Goal: Task Accomplishment & Management: Manage account settings

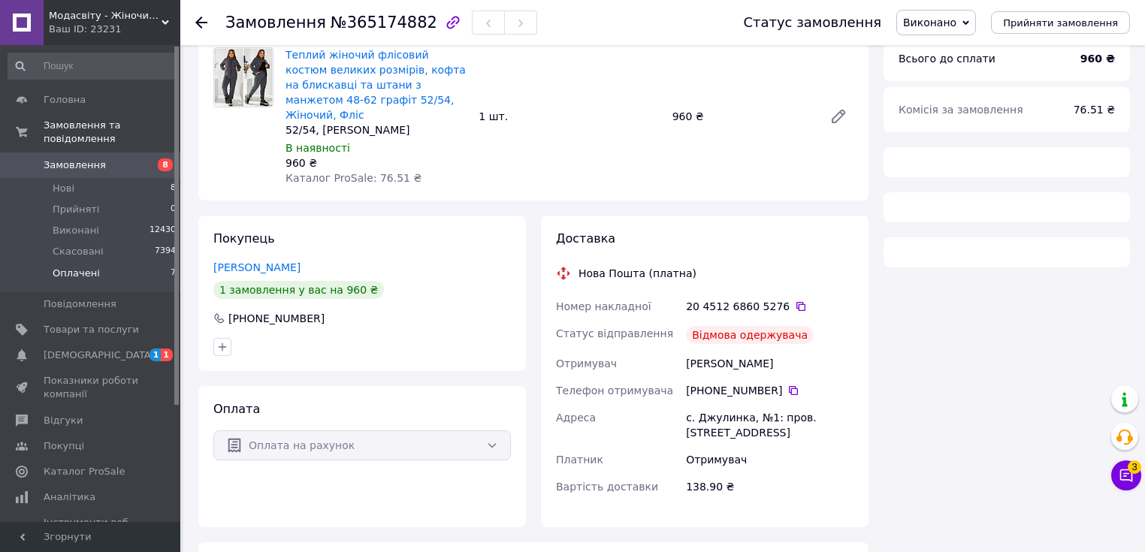
scroll to position [156, 0]
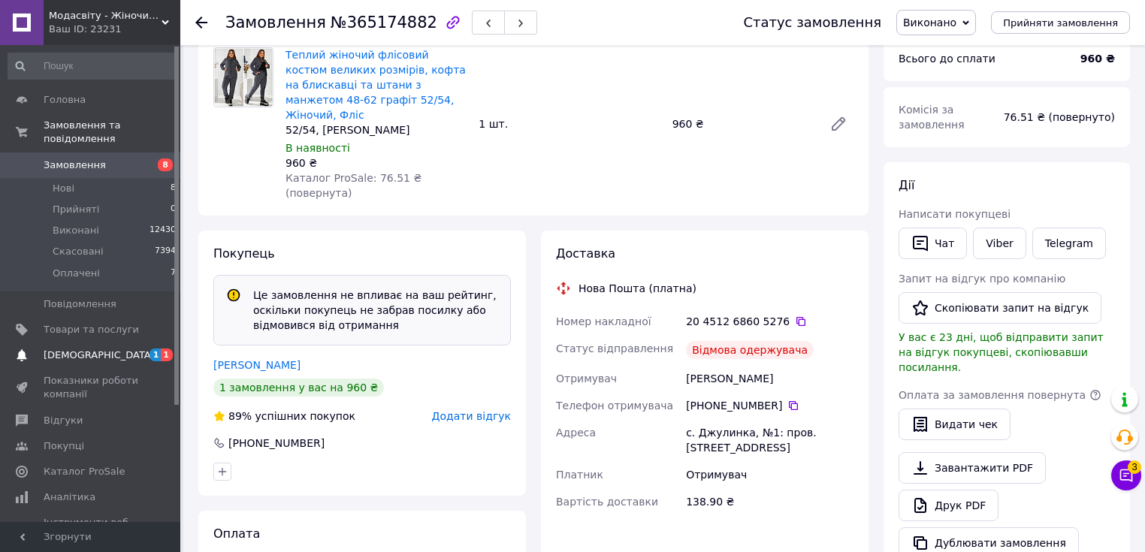
click at [54, 349] on span "[DEMOGRAPHIC_DATA]" at bounding box center [99, 356] width 111 height 14
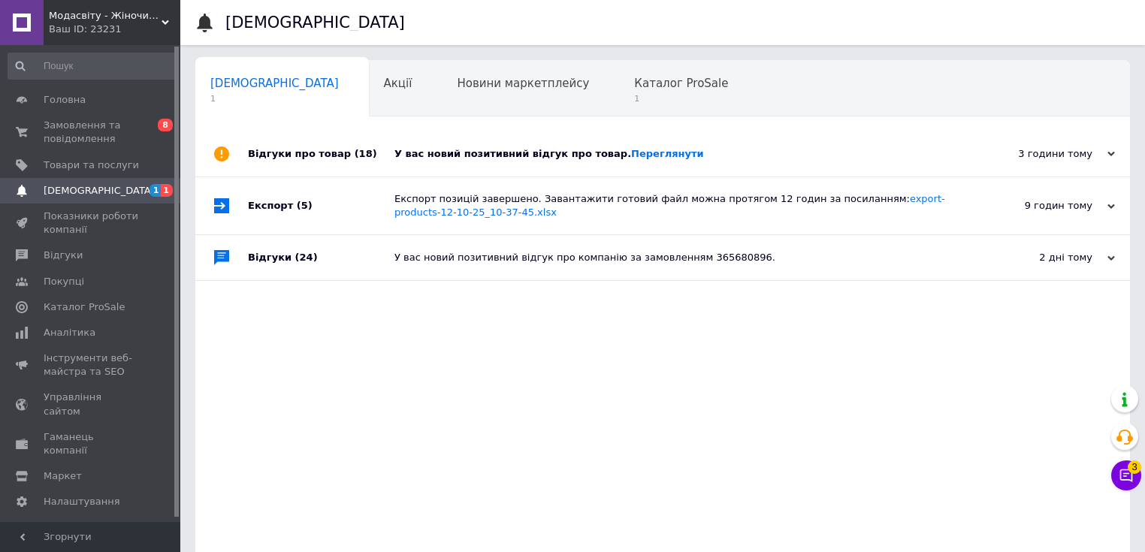
click at [489, 160] on div "У вас новий позитивний відгук про товар. [GEOGRAPHIC_DATA]" at bounding box center [680, 154] width 570 height 14
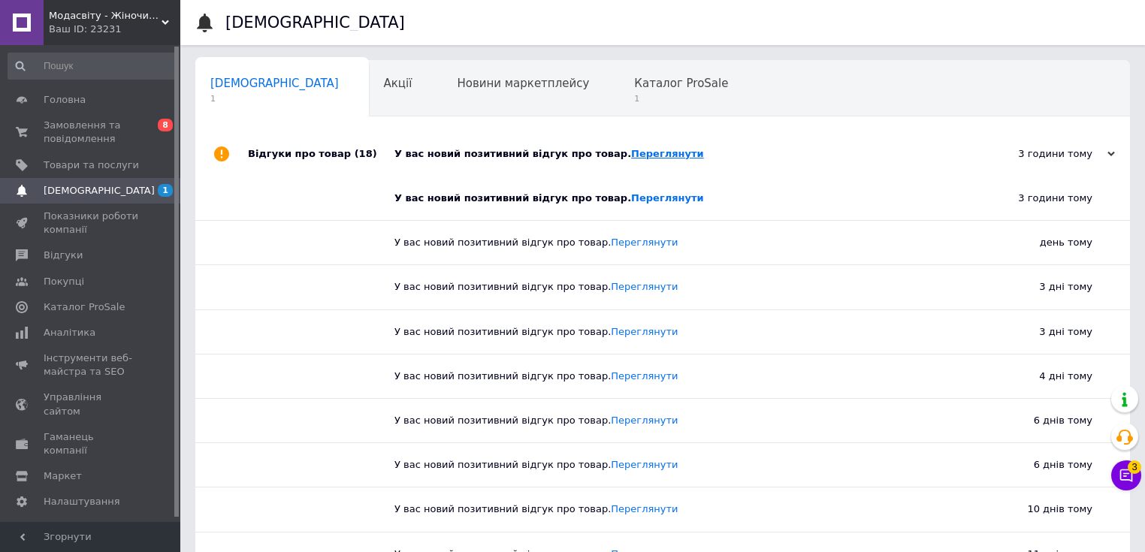
click at [631, 156] on link "Переглянути" at bounding box center [667, 153] width 73 height 11
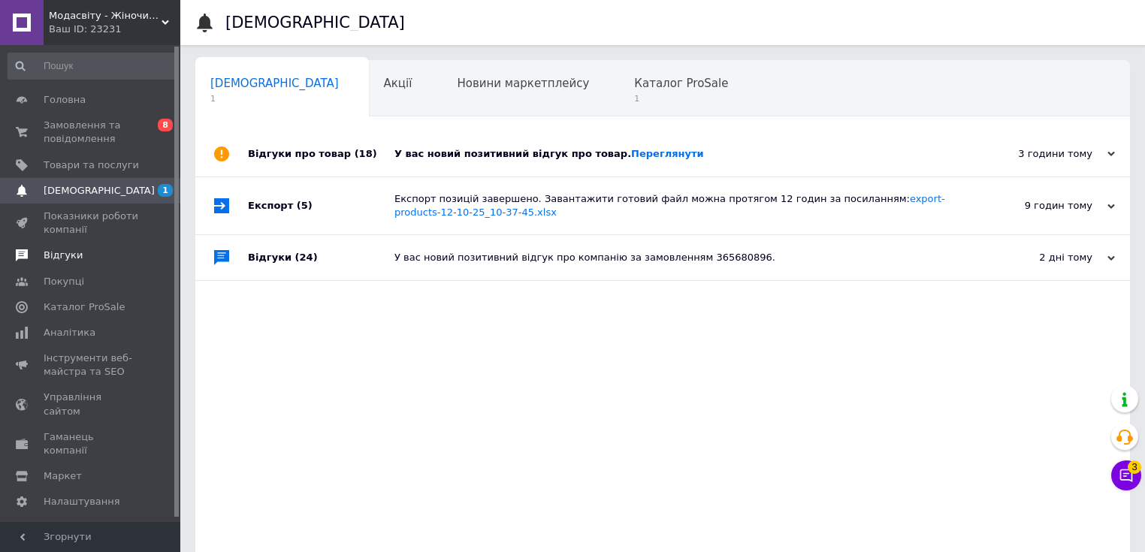
click at [60, 255] on span "Відгуки" at bounding box center [63, 256] width 39 height 14
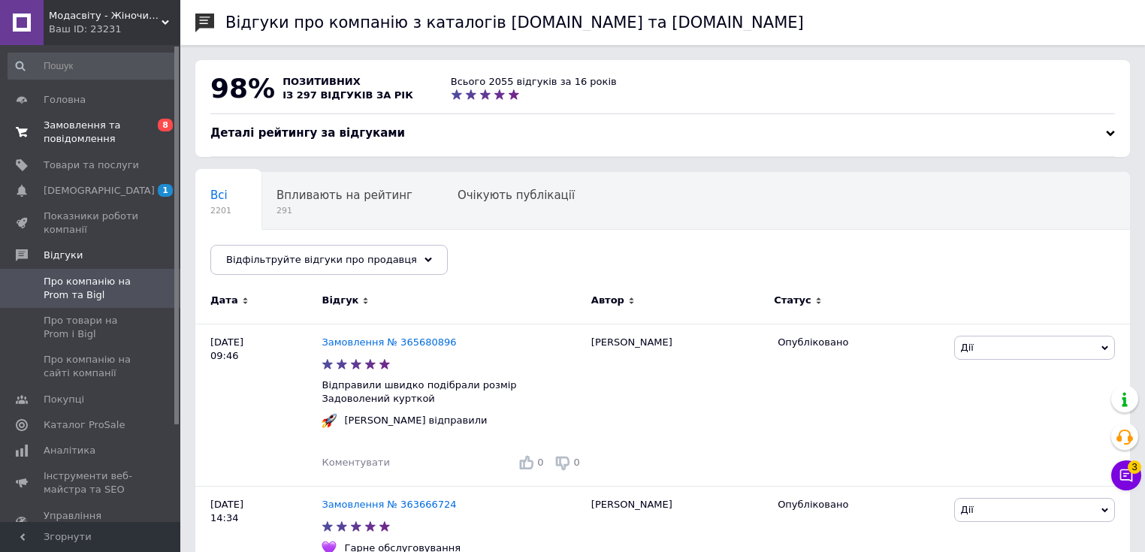
click at [89, 141] on span "Замовлення та повідомлення" at bounding box center [91, 132] width 95 height 27
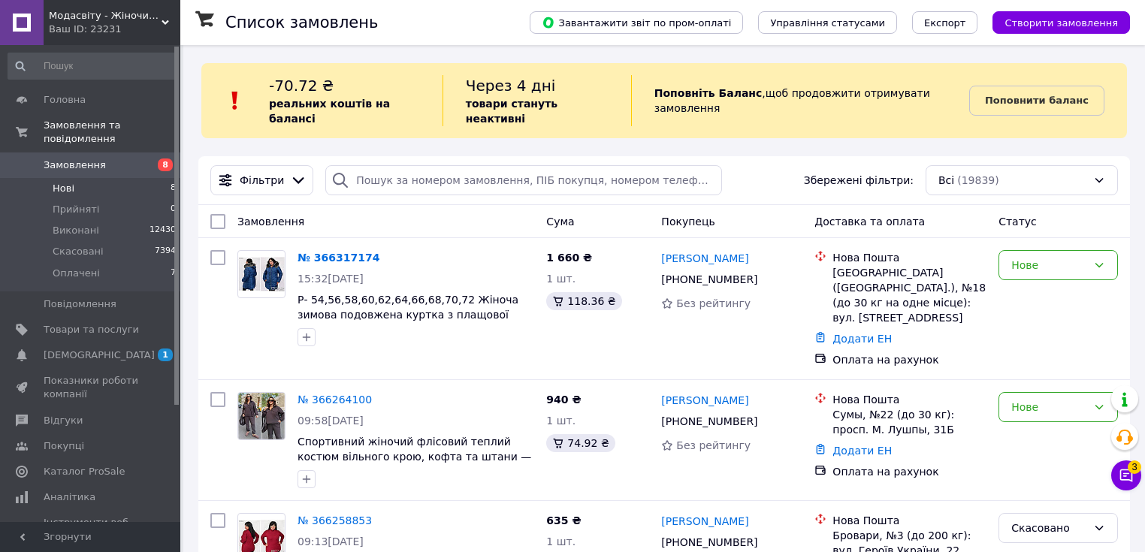
click at [63, 182] on span "Нові" at bounding box center [64, 189] width 22 height 14
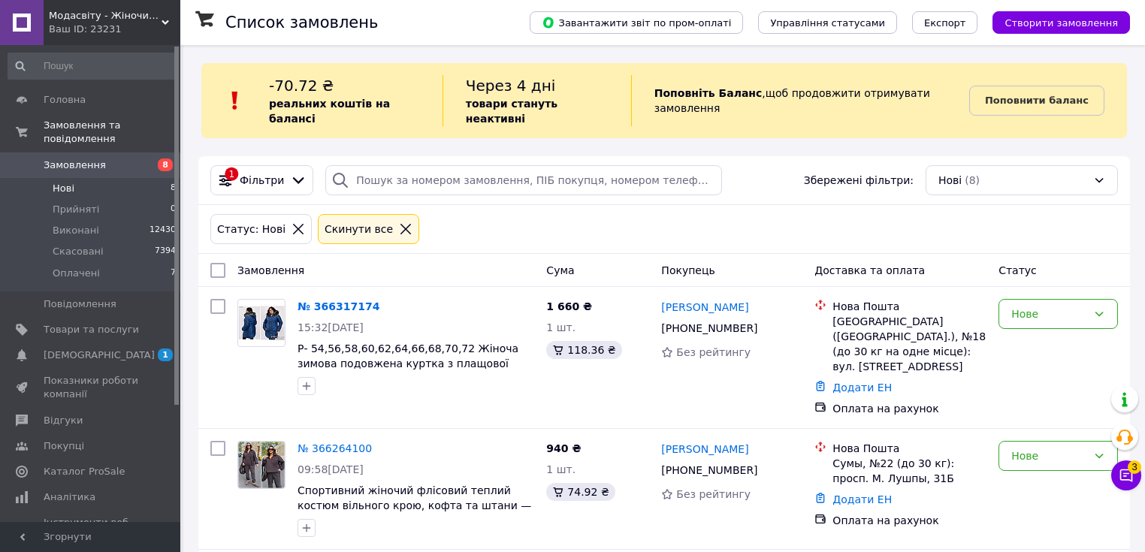
scroll to position [120, 0]
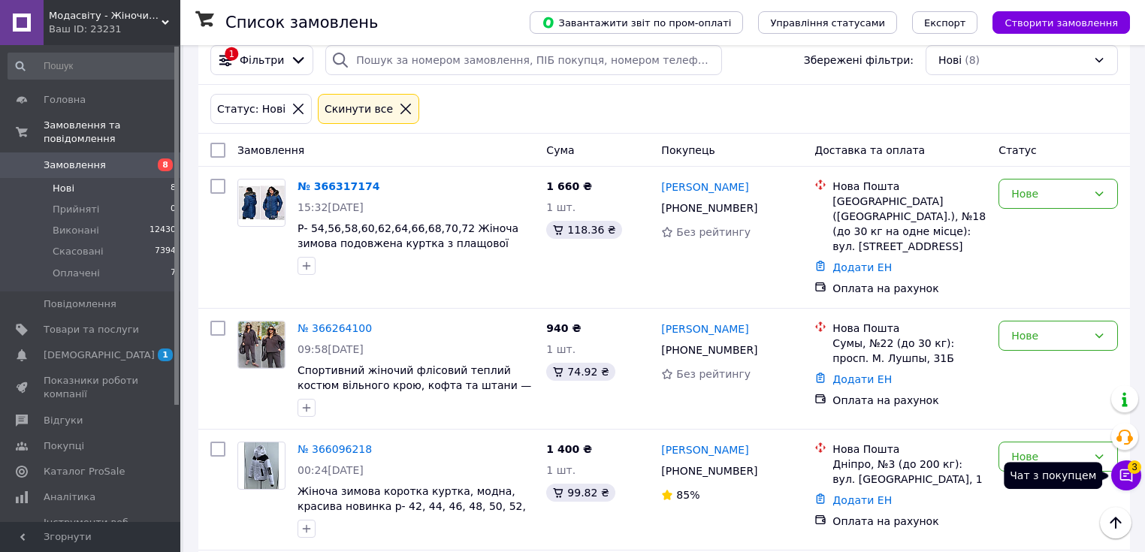
click at [1134, 486] on button "Чат з покупцем 3" at bounding box center [1127, 476] width 30 height 30
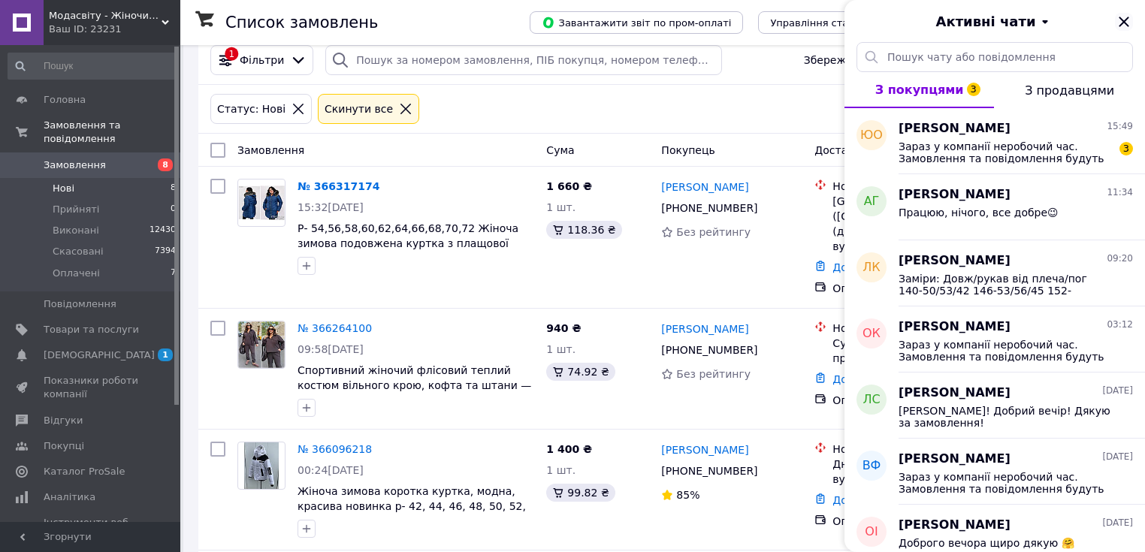
click at [1124, 26] on icon "Закрити" at bounding box center [1124, 22] width 18 height 18
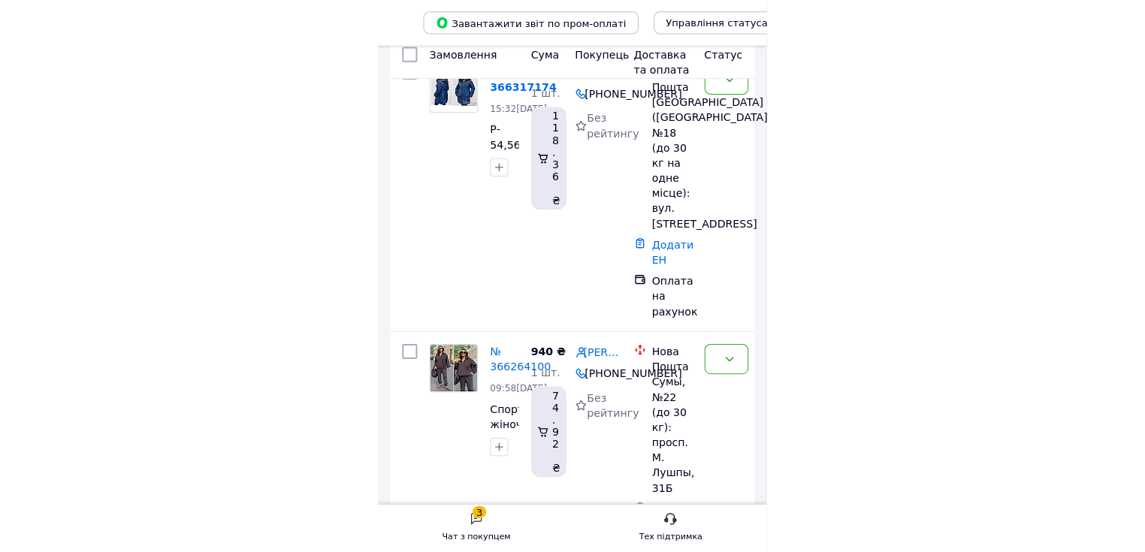
scroll to position [123, 0]
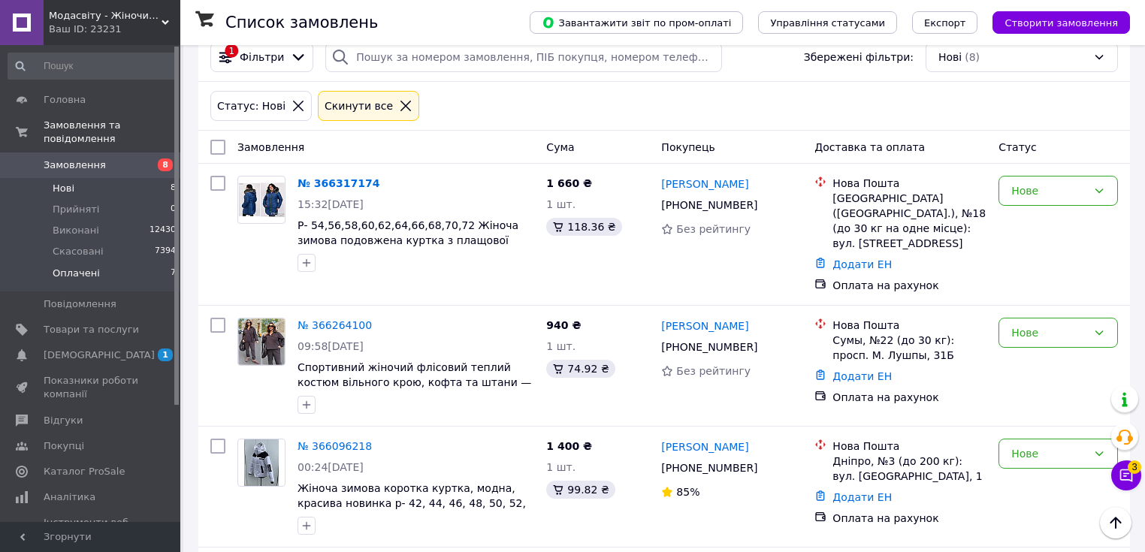
click at [71, 267] on span "Оплачені" at bounding box center [76, 274] width 47 height 14
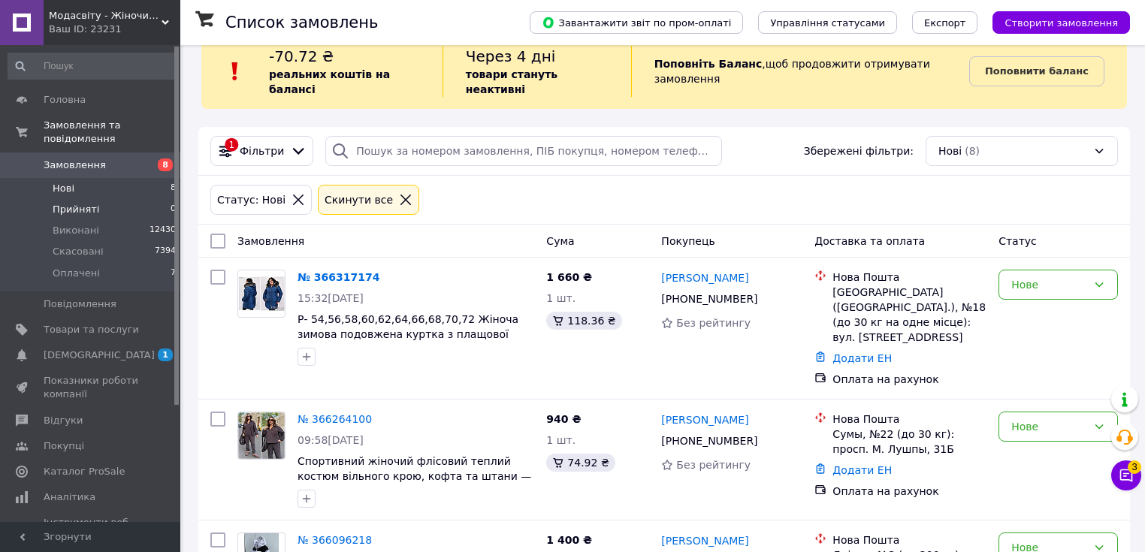
scroll to position [0, 0]
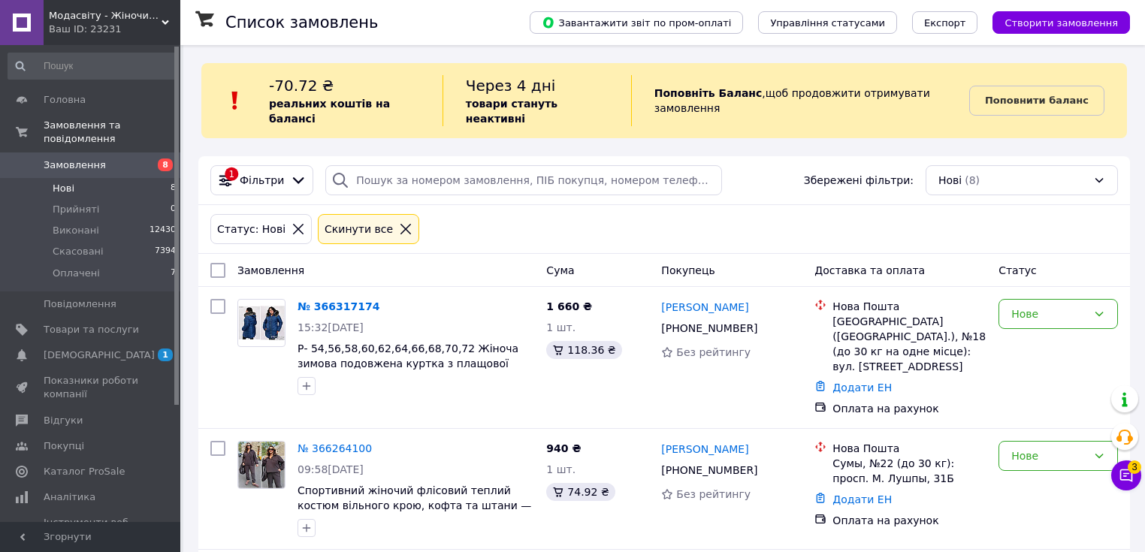
click at [72, 182] on span "Нові" at bounding box center [64, 189] width 22 height 14
click at [62, 182] on span "Нові" at bounding box center [64, 189] width 22 height 14
click at [51, 349] on span "[DEMOGRAPHIC_DATA]" at bounding box center [99, 356] width 111 height 14
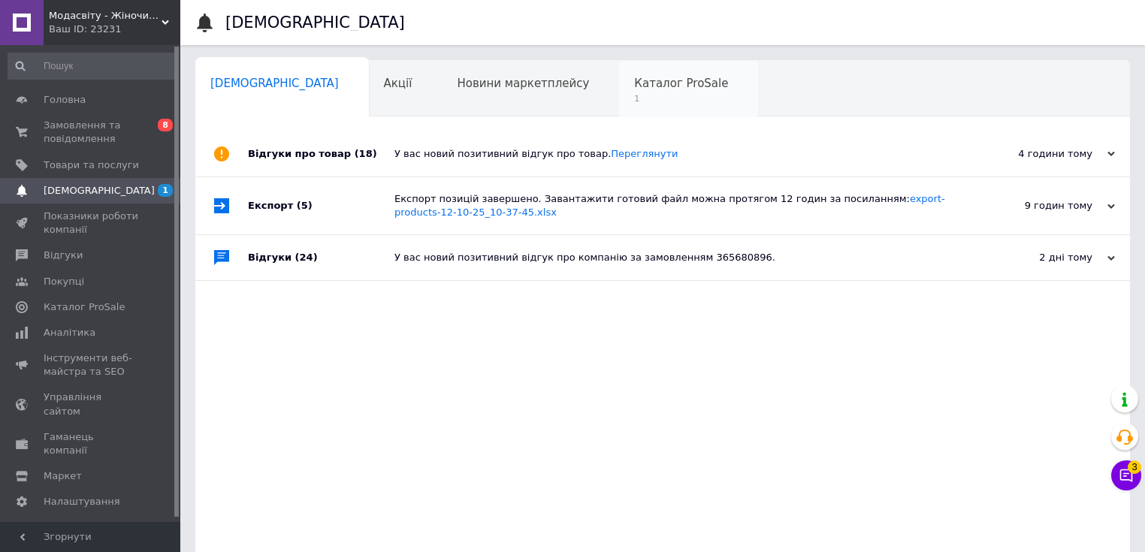
click at [634, 82] on span "Каталог ProSale" at bounding box center [681, 84] width 94 height 14
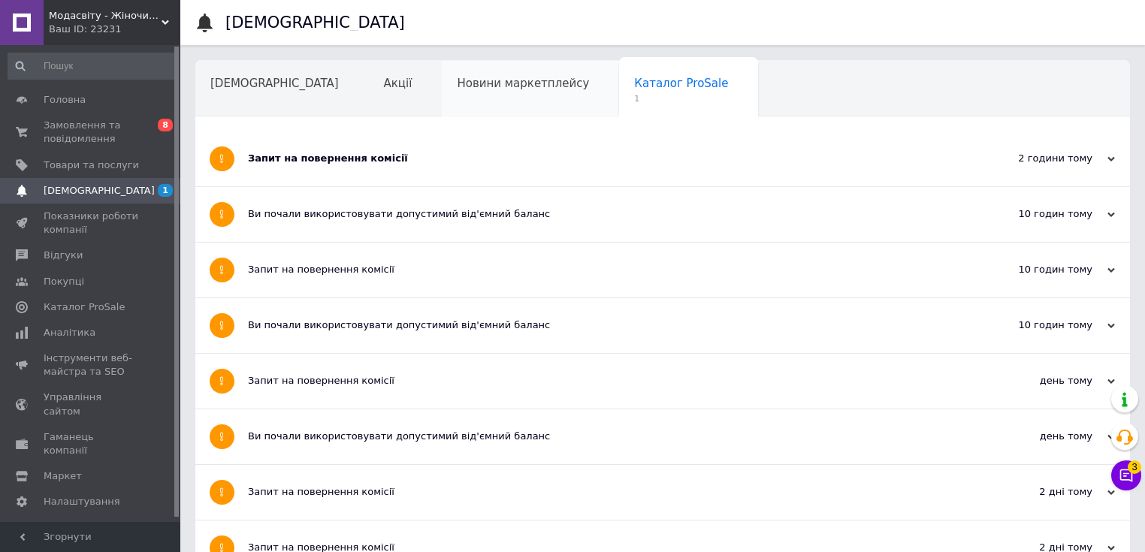
click at [457, 87] on span "Новини маркетплейсу" at bounding box center [523, 84] width 132 height 14
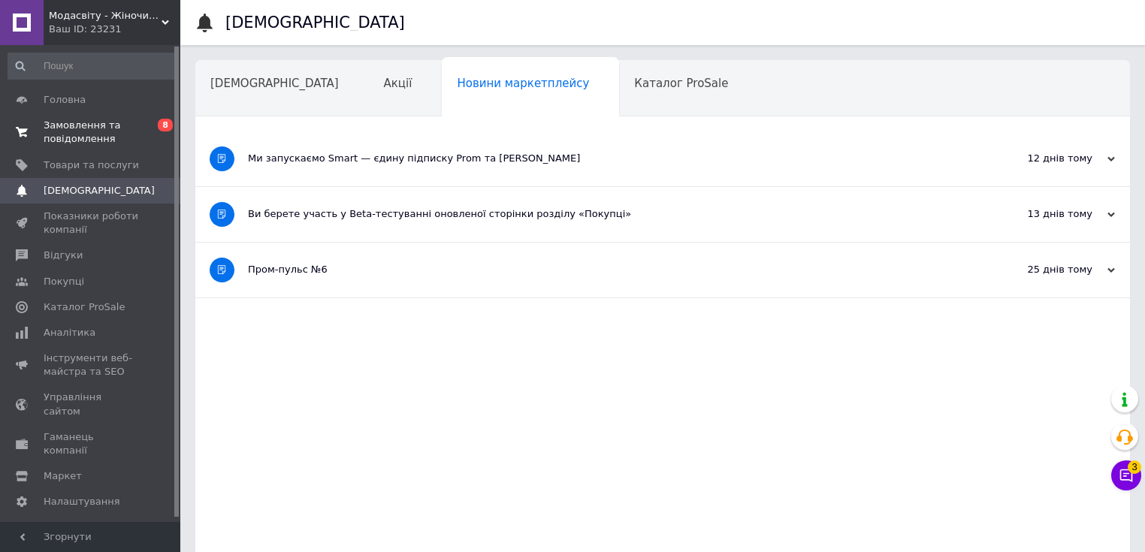
click at [108, 138] on span "Замовлення та повідомлення" at bounding box center [91, 132] width 95 height 27
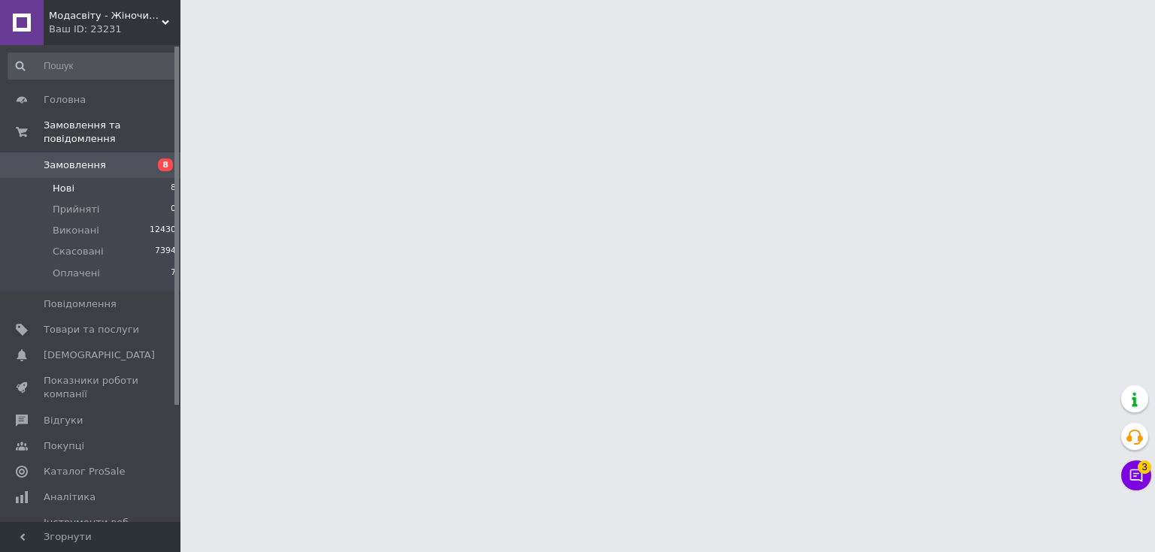
click at [58, 182] on span "Нові" at bounding box center [64, 189] width 22 height 14
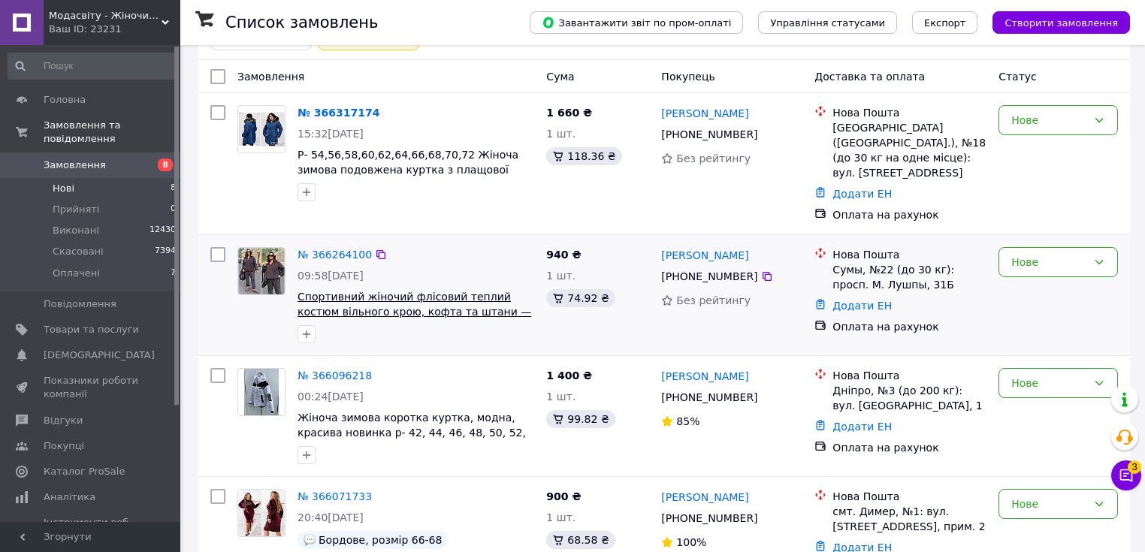
scroll to position [241, 0]
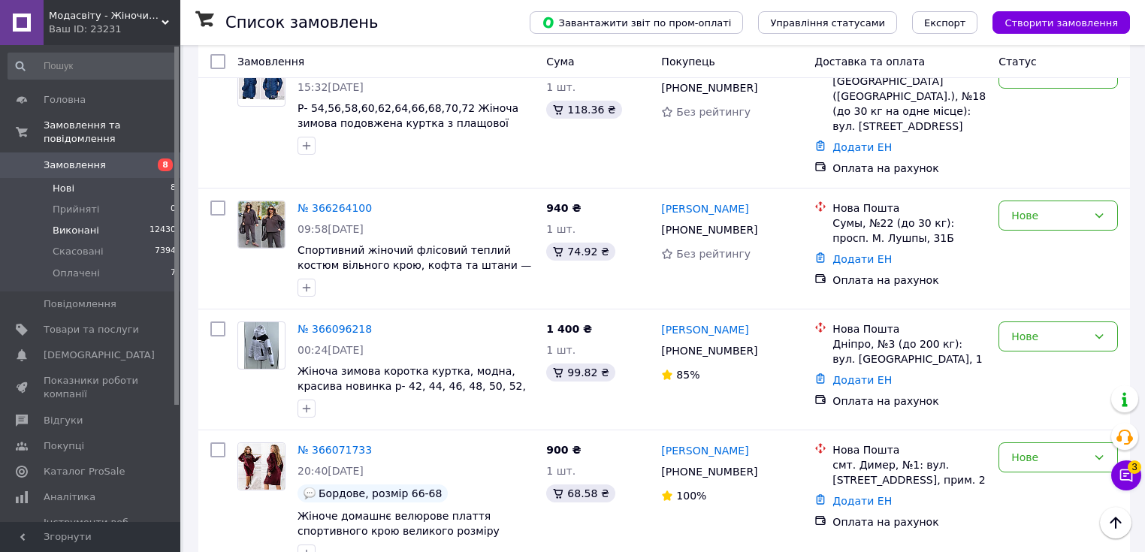
click at [61, 224] on span "Виконані" at bounding box center [76, 231] width 47 height 14
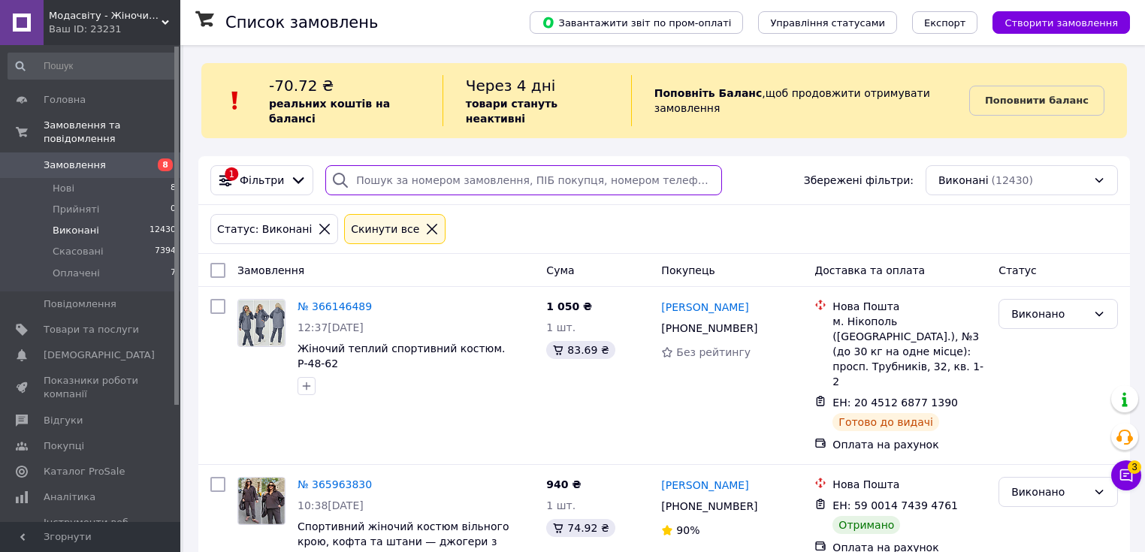
click at [366, 165] on input "search" at bounding box center [523, 180] width 397 height 30
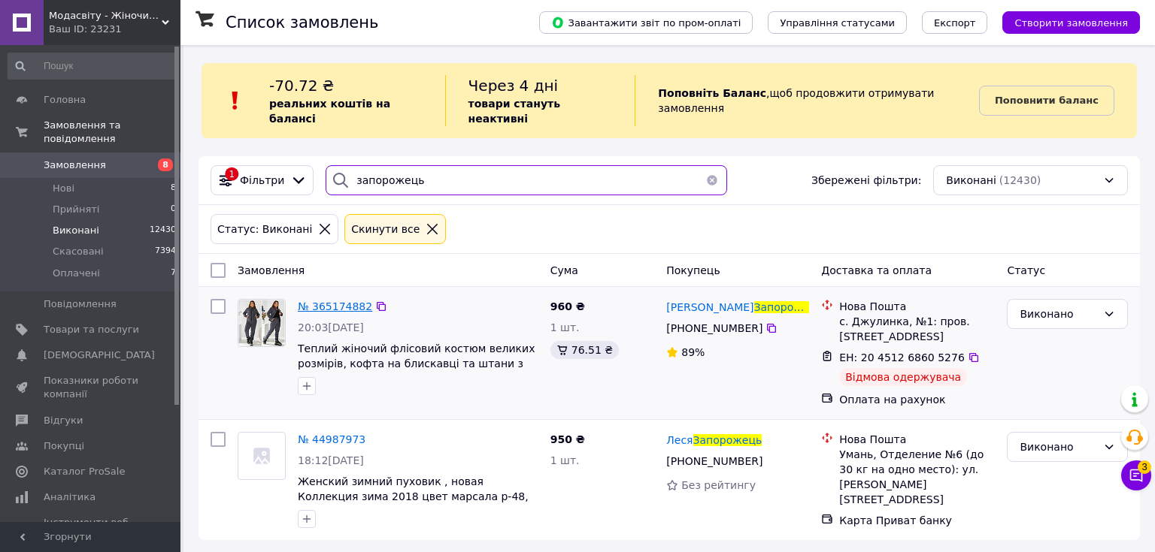
type input "запорожець"
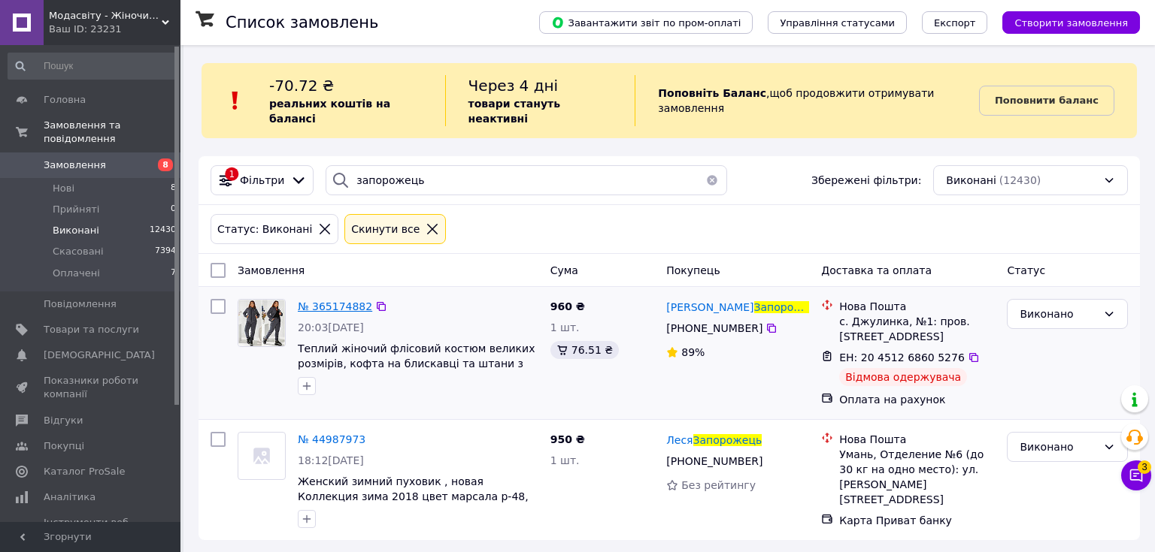
click at [316, 301] on span "№ 365174882" at bounding box center [335, 307] width 74 height 12
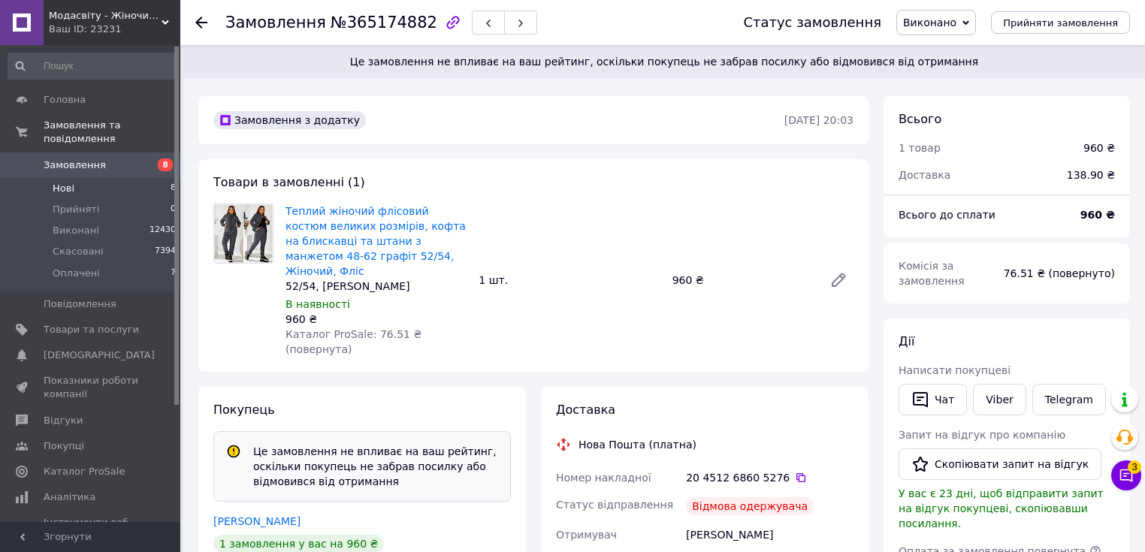
click at [72, 182] on span "Нові" at bounding box center [64, 189] width 22 height 14
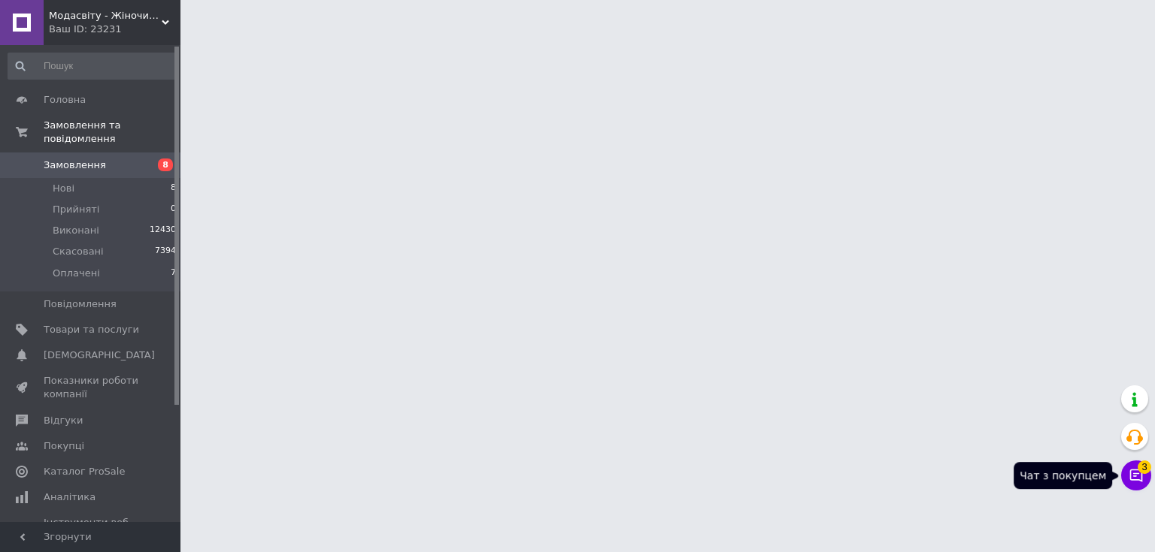
click at [1138, 474] on icon at bounding box center [1136, 476] width 13 height 13
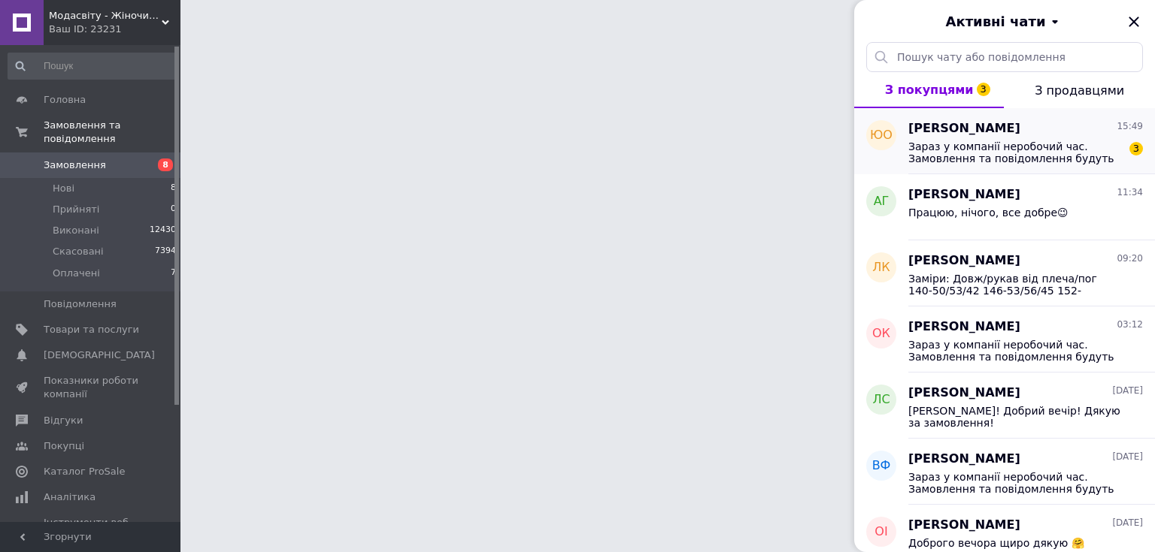
click at [983, 159] on span "Зараз у компанії неробочий час. Замовлення та повідомлення будуть оброблені з 0…" at bounding box center [1014, 153] width 213 height 24
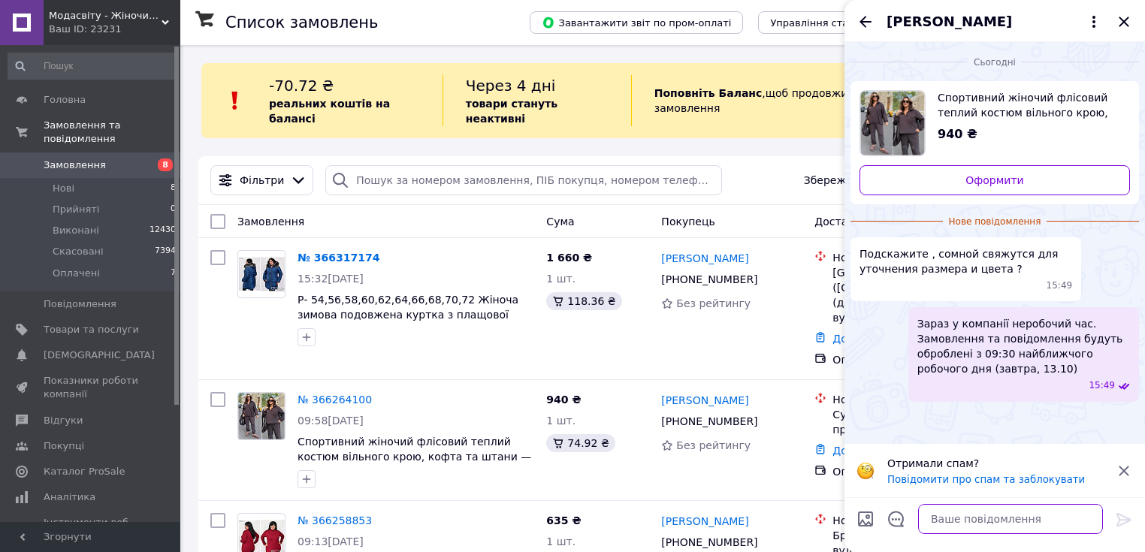
click at [944, 522] on textarea at bounding box center [1011, 519] width 185 height 30
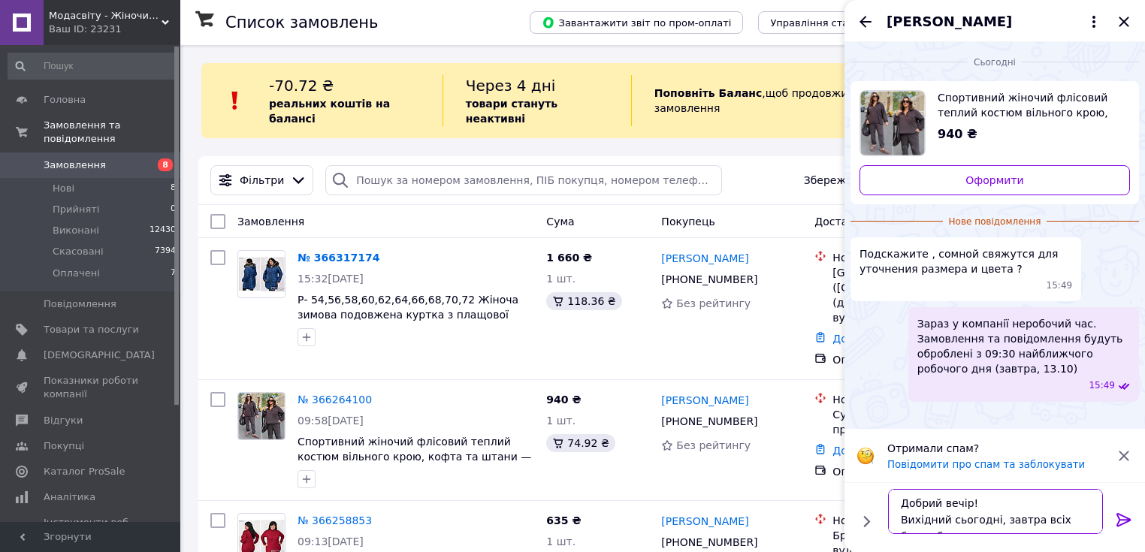
scroll to position [10, 0]
type textarea "Добрий вечір! Вихідний сьогодні, завтра всіх буду обзвонювати"
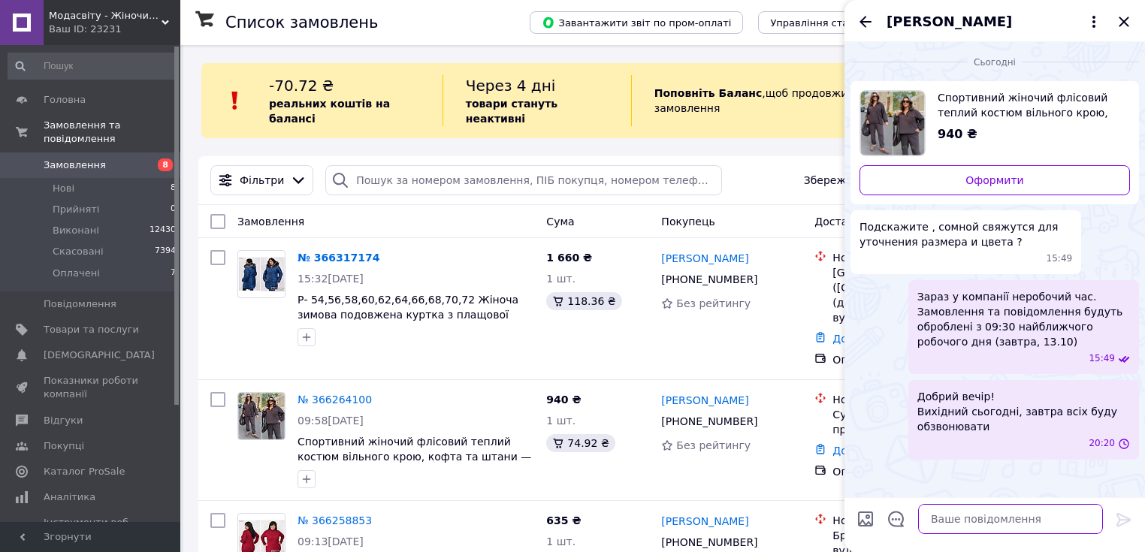
scroll to position [0, 0]
click at [1121, 20] on icon "Закрити" at bounding box center [1124, 22] width 10 height 10
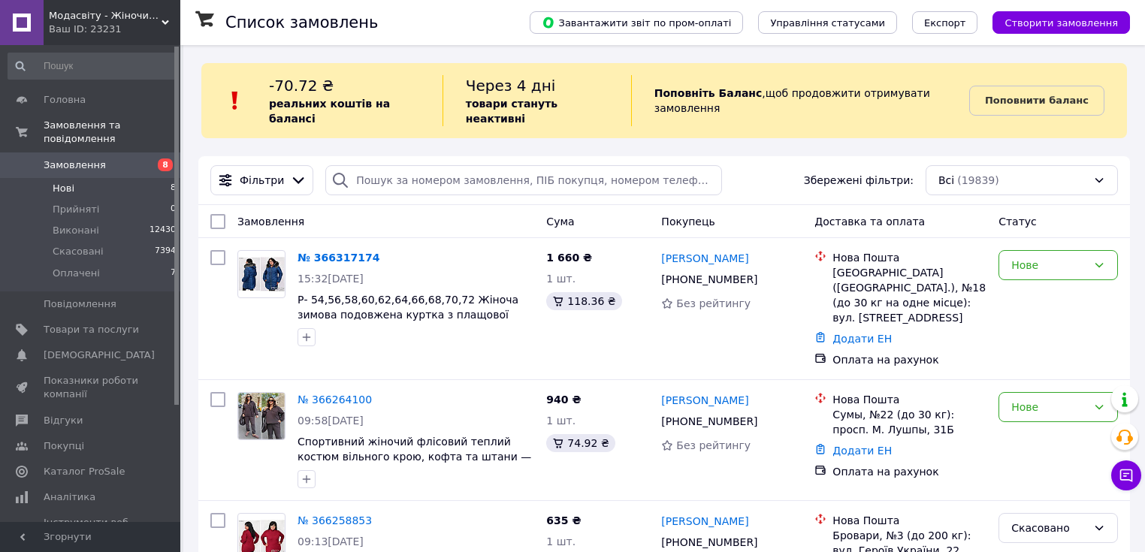
click at [62, 182] on span "Нові" at bounding box center [64, 189] width 22 height 14
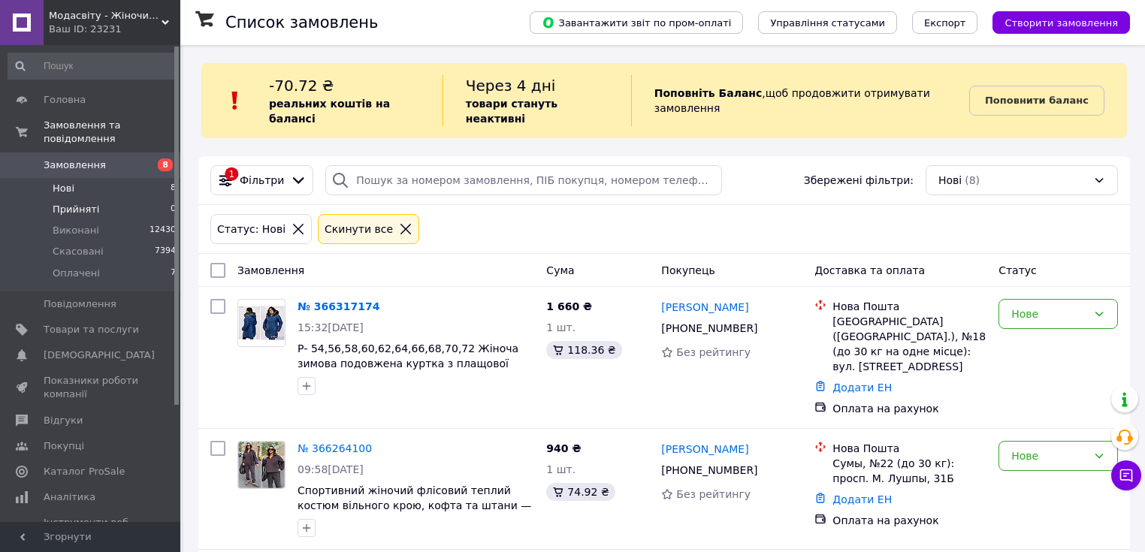
click at [76, 203] on span "Прийняті" at bounding box center [76, 210] width 47 height 14
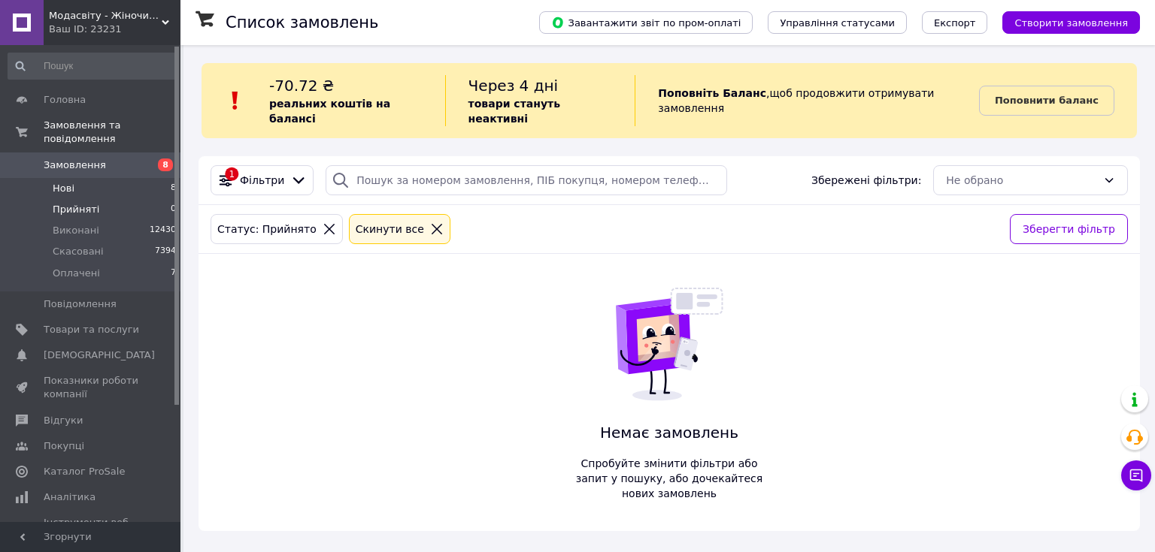
click at [62, 182] on span "Нові" at bounding box center [64, 189] width 22 height 14
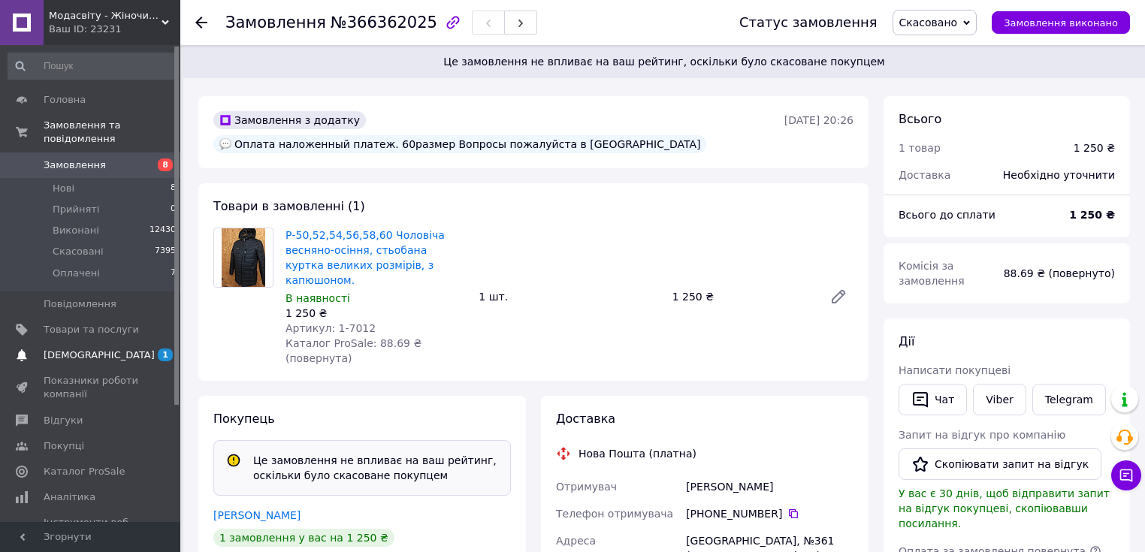
click at [60, 349] on span "[DEMOGRAPHIC_DATA]" at bounding box center [99, 356] width 111 height 14
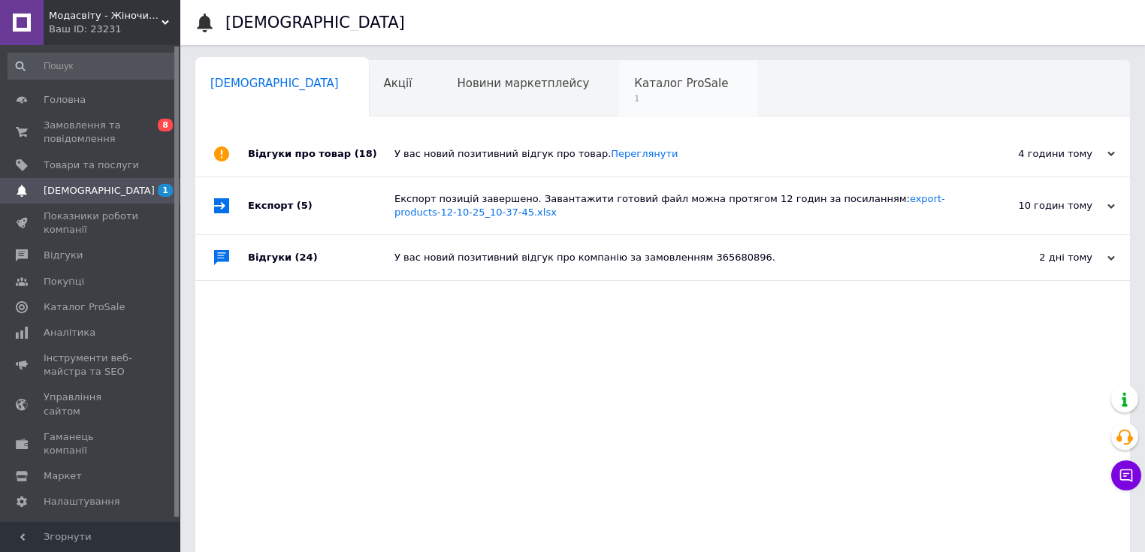
click at [634, 96] on span "1" at bounding box center [681, 98] width 94 height 11
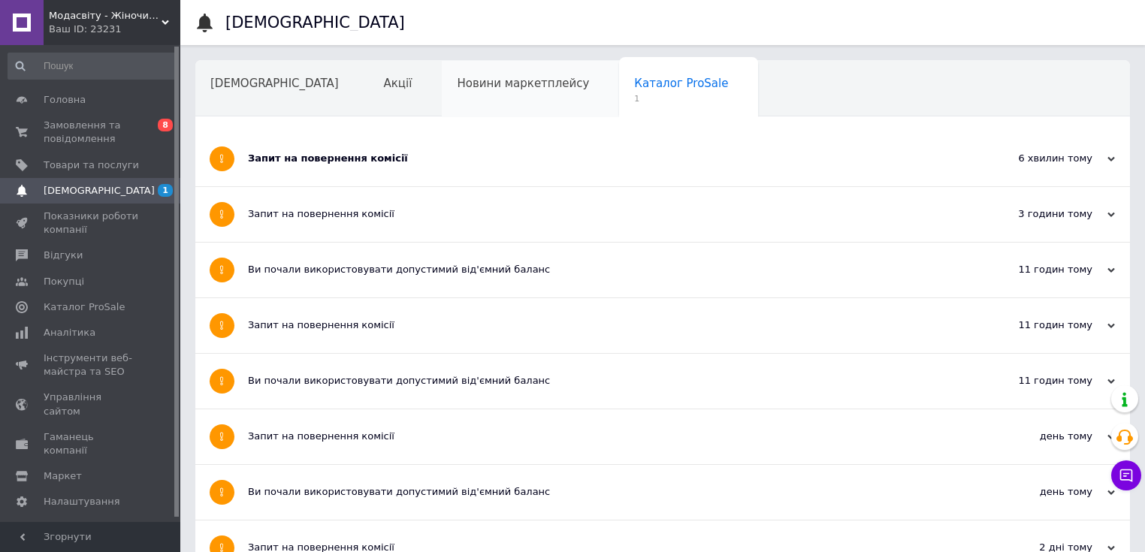
click at [457, 89] on span "Новини маркетплейсу" at bounding box center [523, 84] width 132 height 14
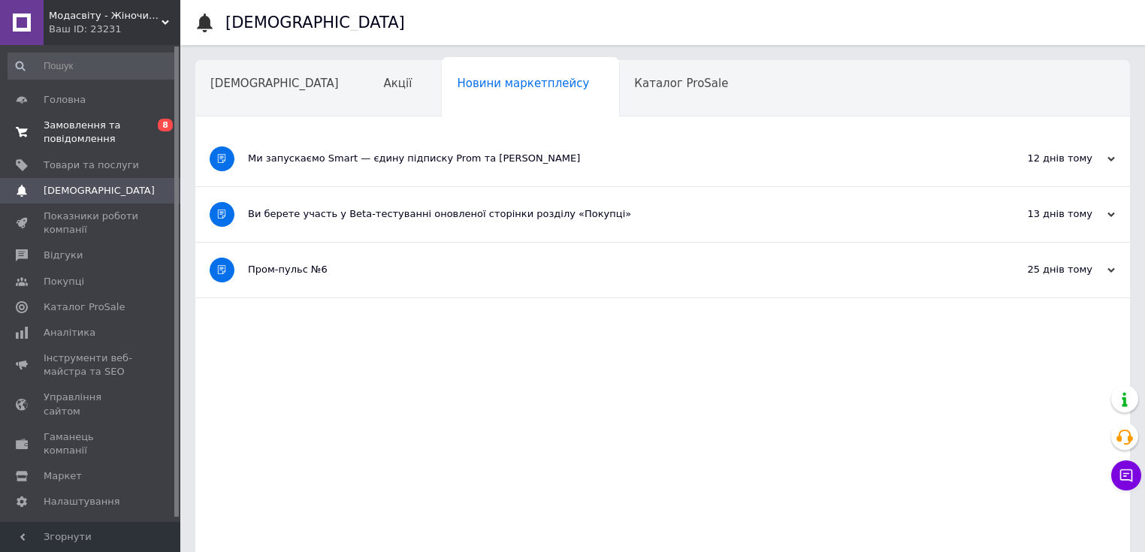
click at [107, 123] on span "Замовлення та повідомлення" at bounding box center [91, 132] width 95 height 27
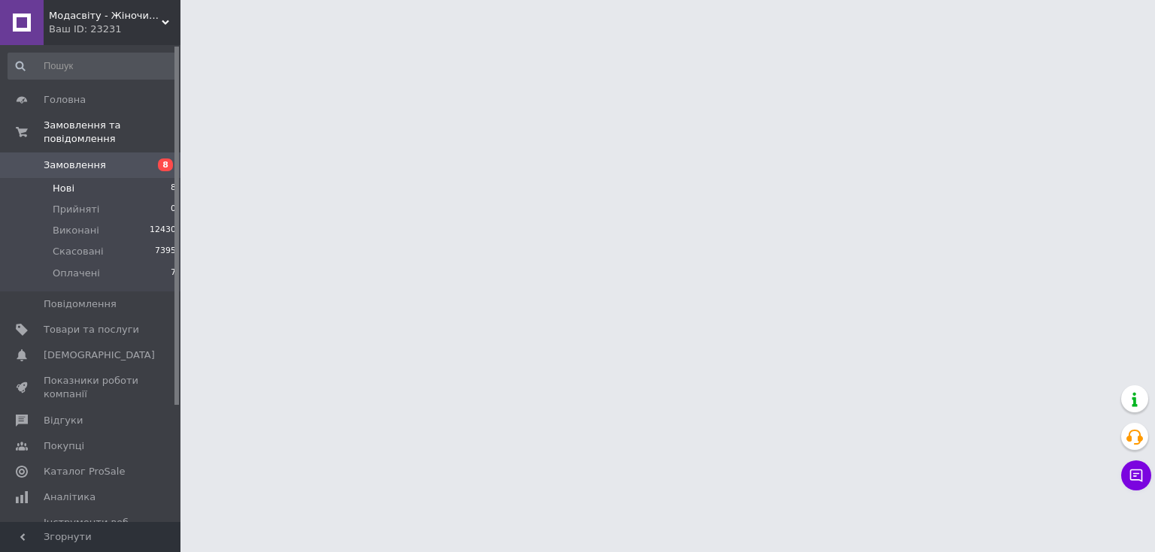
click at [64, 182] on span "Нові" at bounding box center [64, 189] width 22 height 14
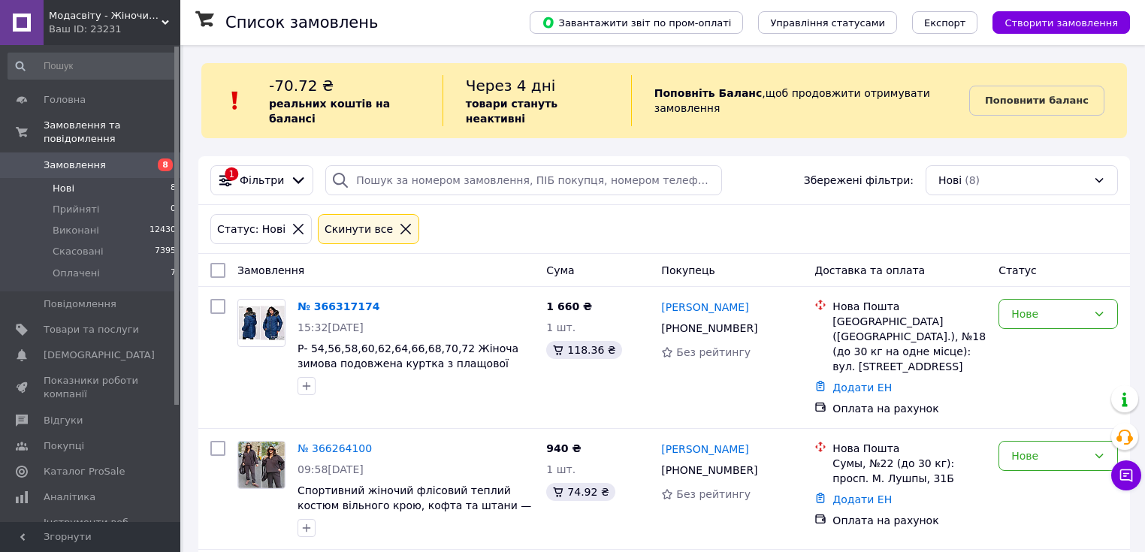
click at [62, 182] on span "Нові" at bounding box center [64, 189] width 22 height 14
click at [68, 203] on span "Прийняті" at bounding box center [76, 210] width 47 height 14
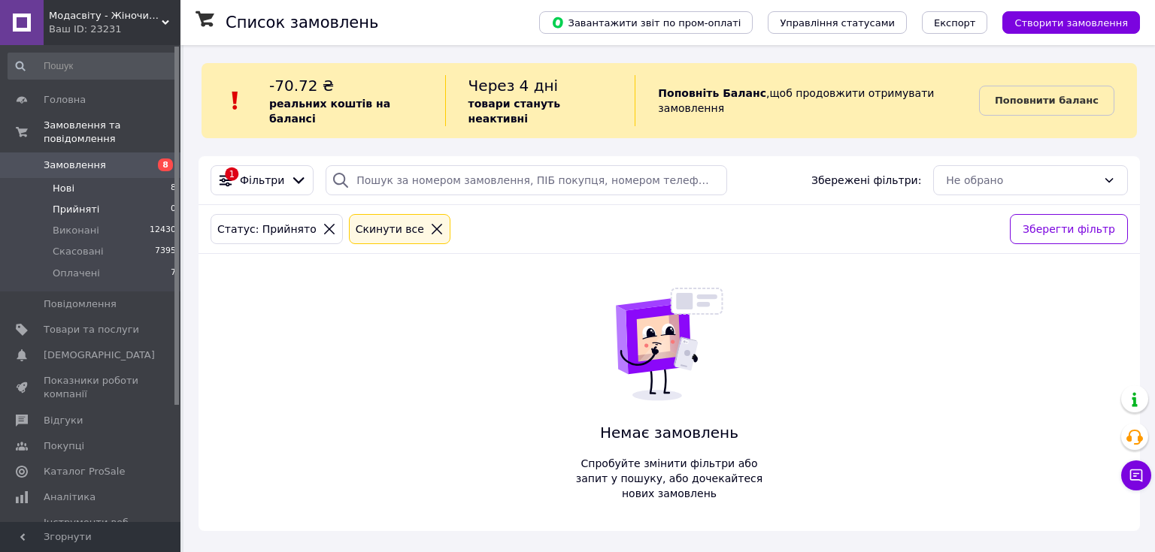
click at [54, 182] on span "Нові" at bounding box center [64, 189] width 22 height 14
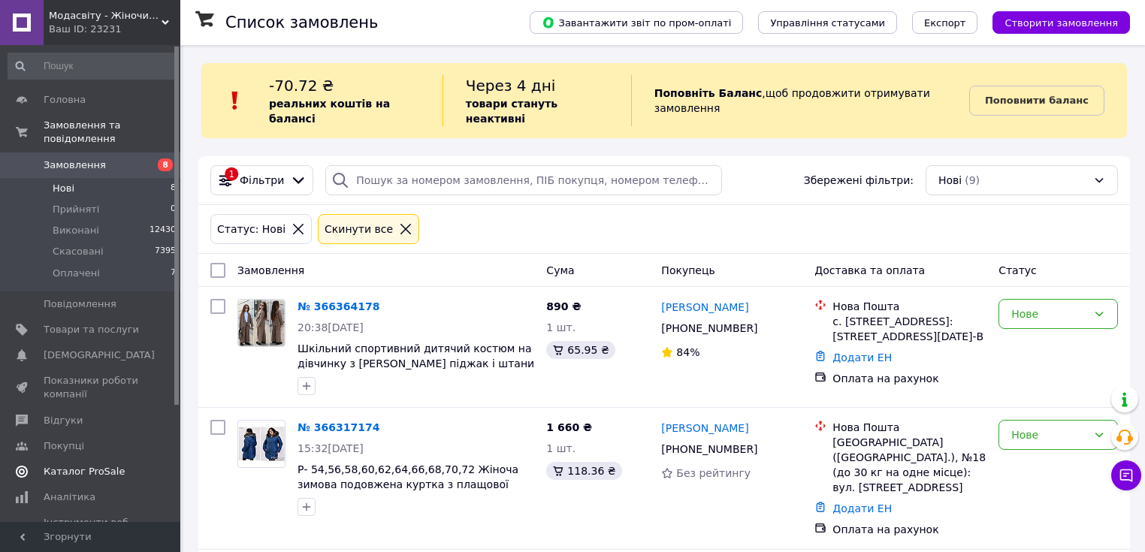
click at [83, 465] on span "Каталог ProSale" at bounding box center [84, 472] width 81 height 14
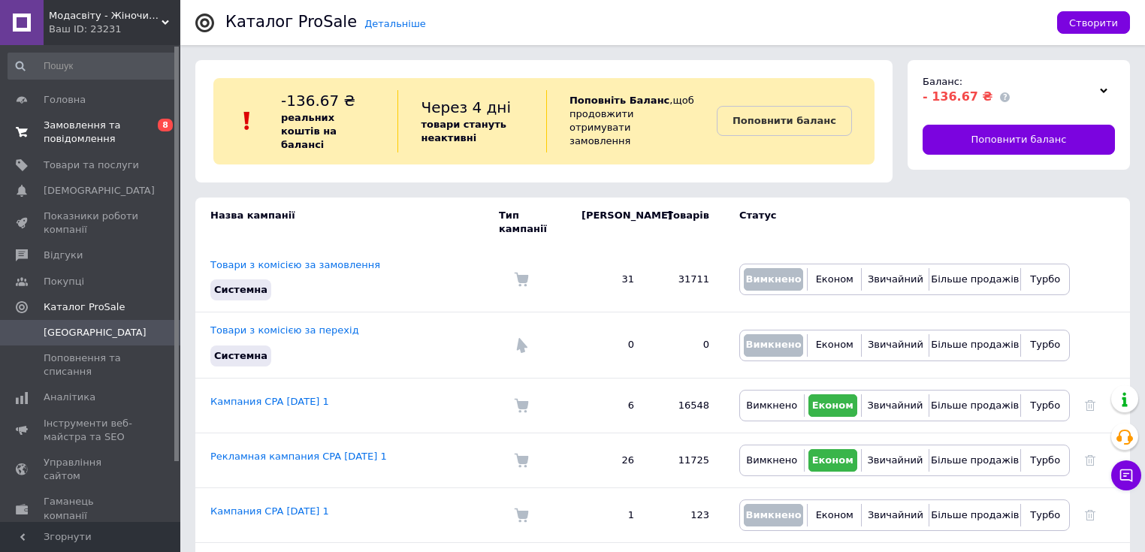
click at [74, 143] on span "Замовлення та повідомлення" at bounding box center [91, 132] width 95 height 27
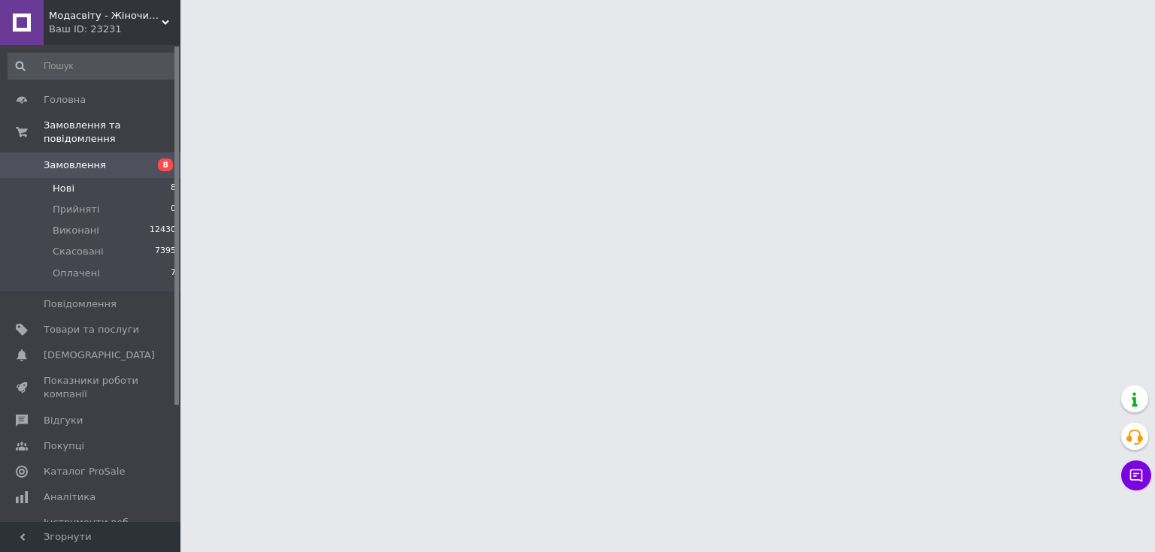
click at [59, 182] on span "Нові" at bounding box center [64, 189] width 22 height 14
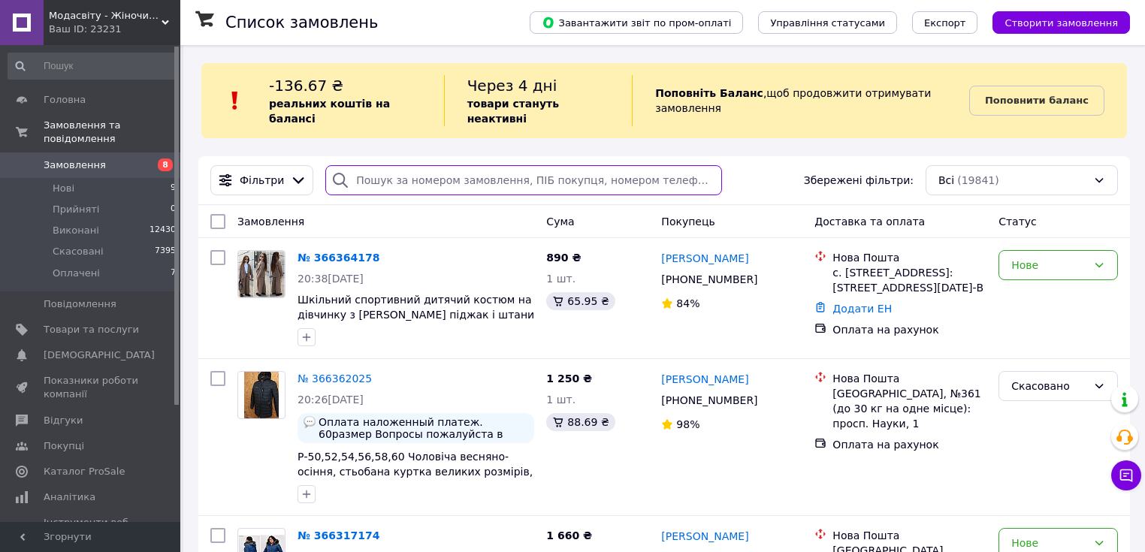
click at [357, 165] on input "search" at bounding box center [523, 180] width 397 height 30
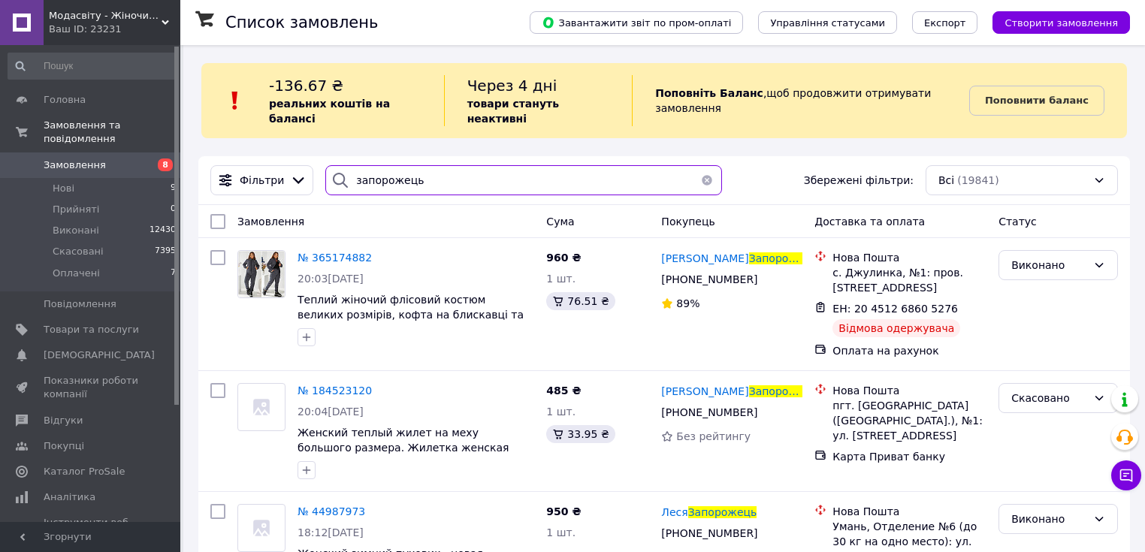
type input "запорожець"
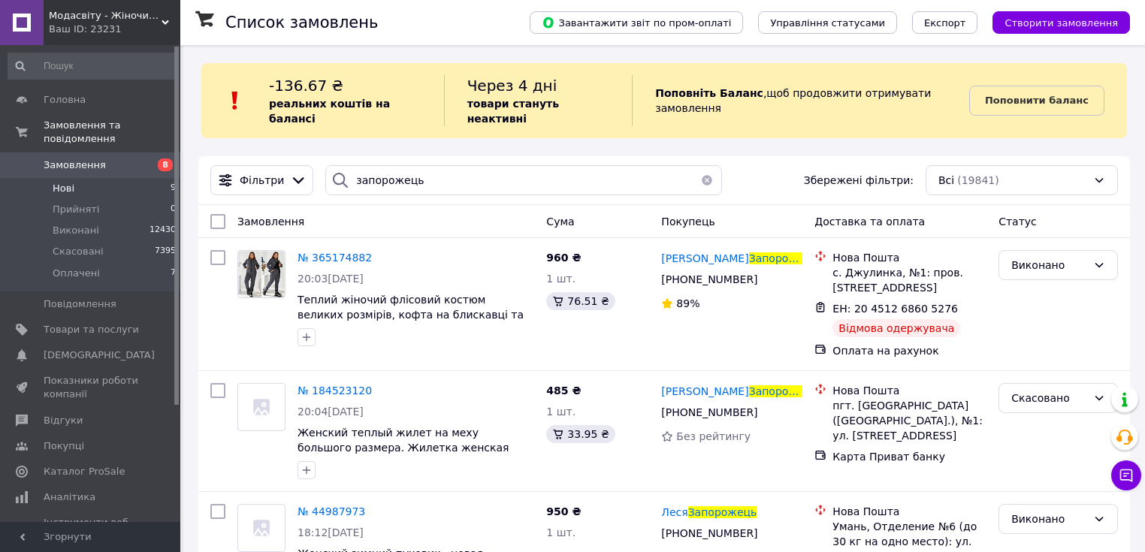
click at [58, 182] on span "Нові" at bounding box center [64, 189] width 22 height 14
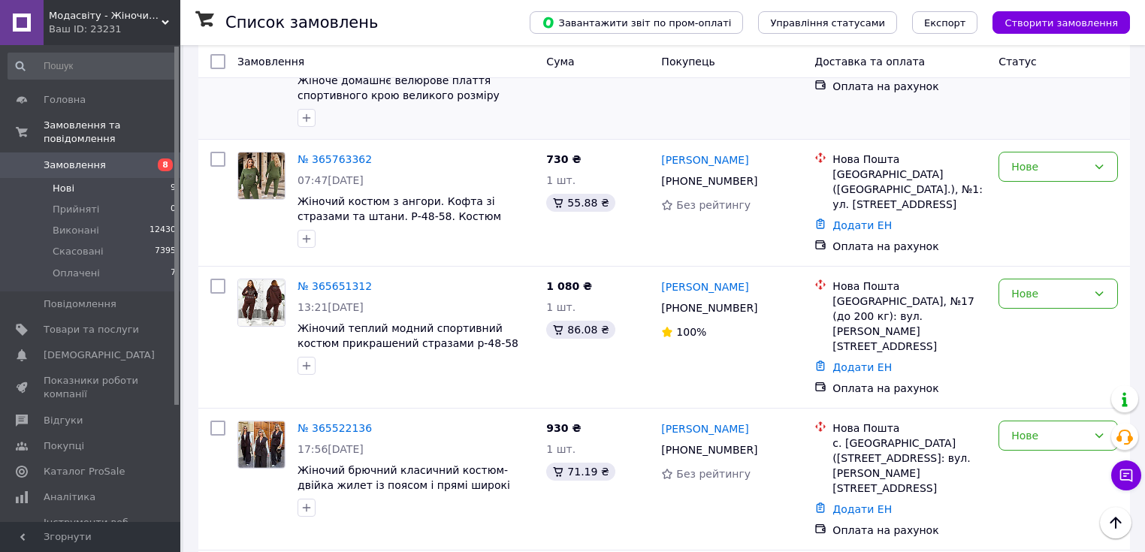
scroll to position [878, 0]
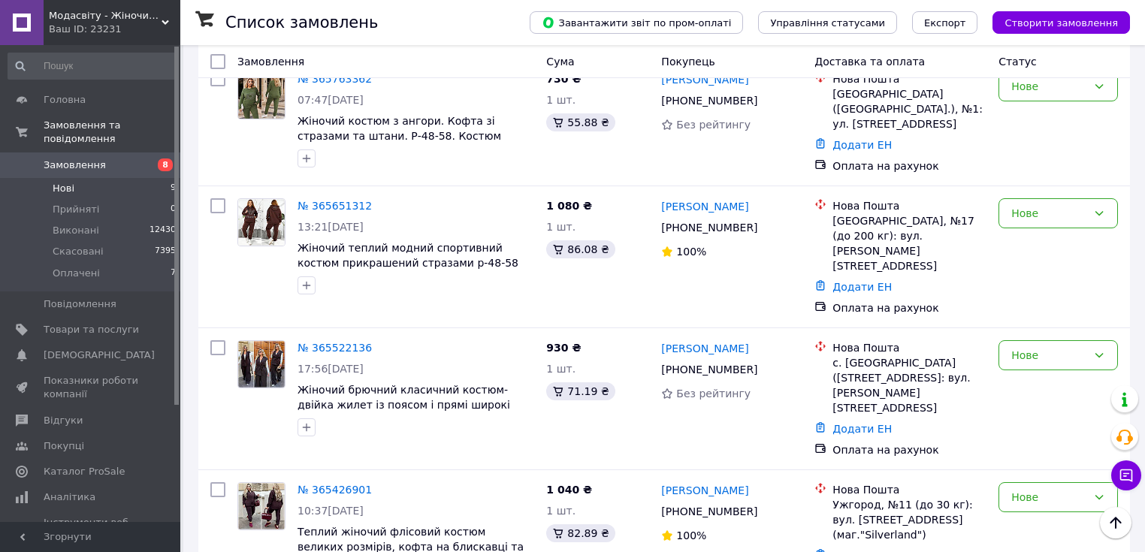
click at [65, 182] on span "Нові" at bounding box center [64, 189] width 22 height 14
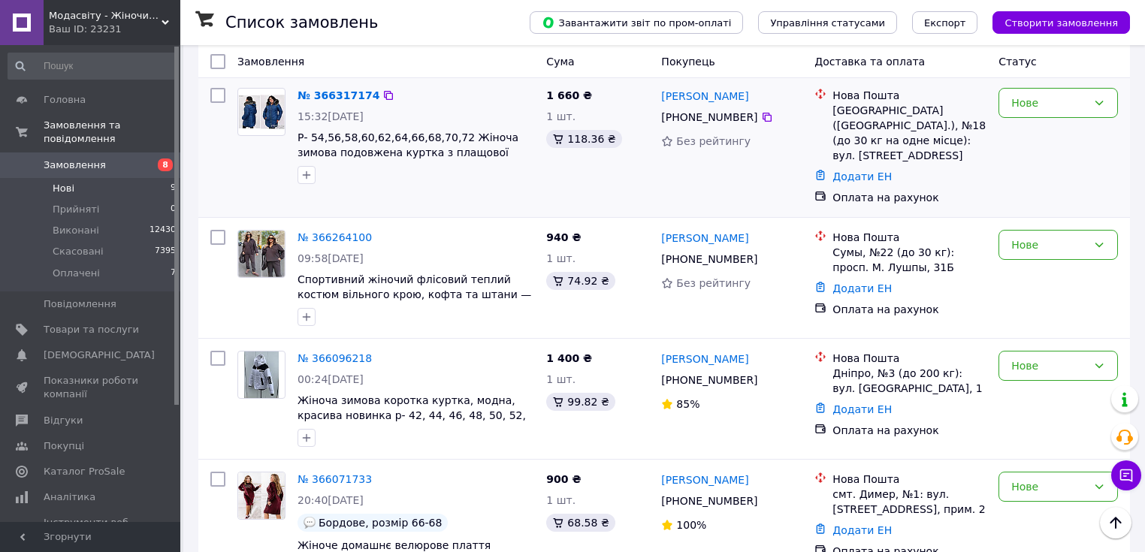
scroll to position [96, 0]
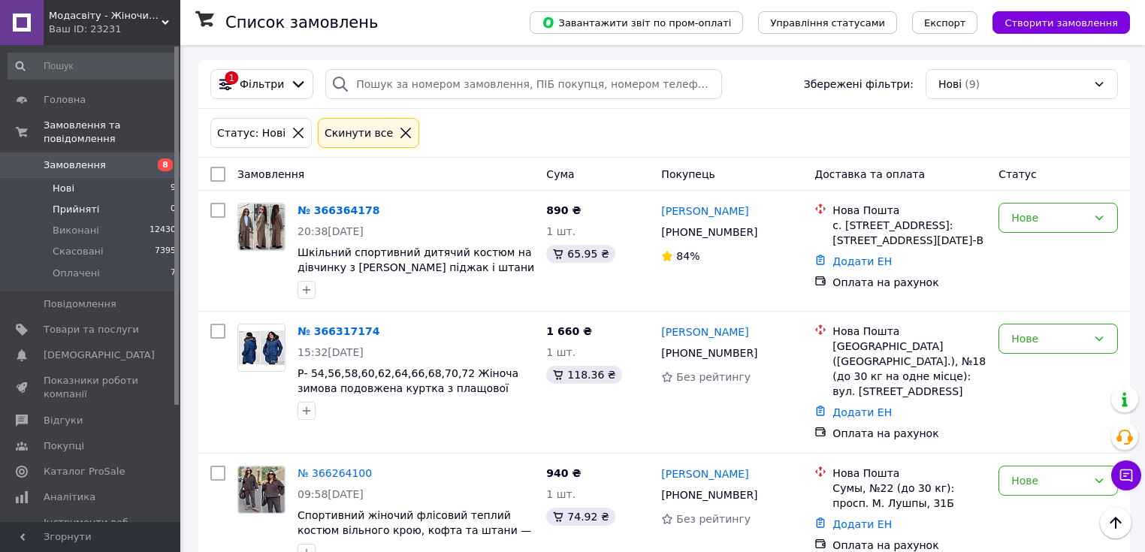
click at [89, 203] on span "Прийняті" at bounding box center [76, 210] width 47 height 14
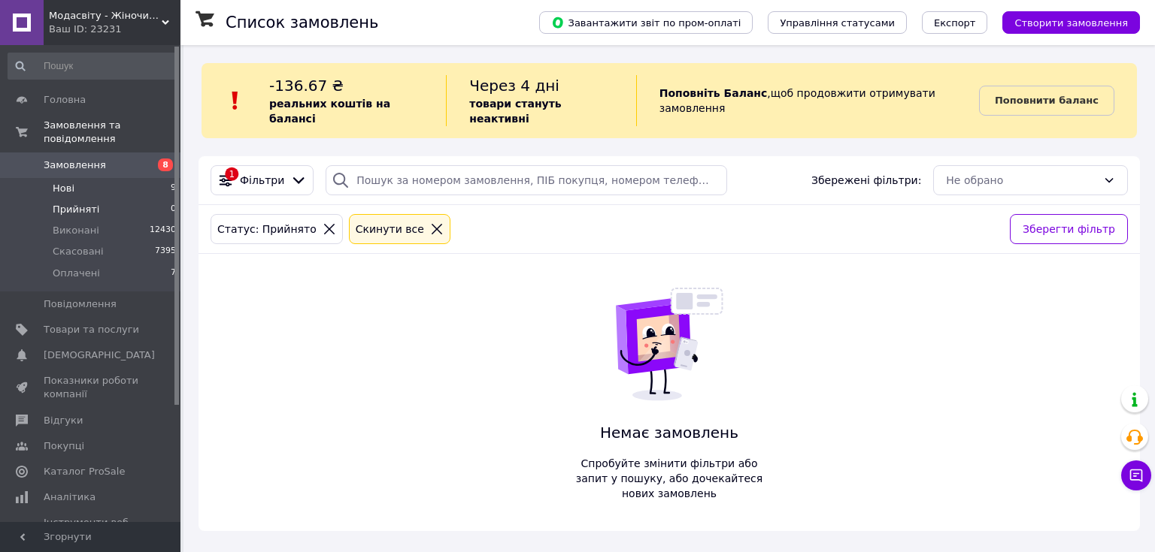
click at [48, 178] on li "Нові 9" at bounding box center [92, 188] width 185 height 21
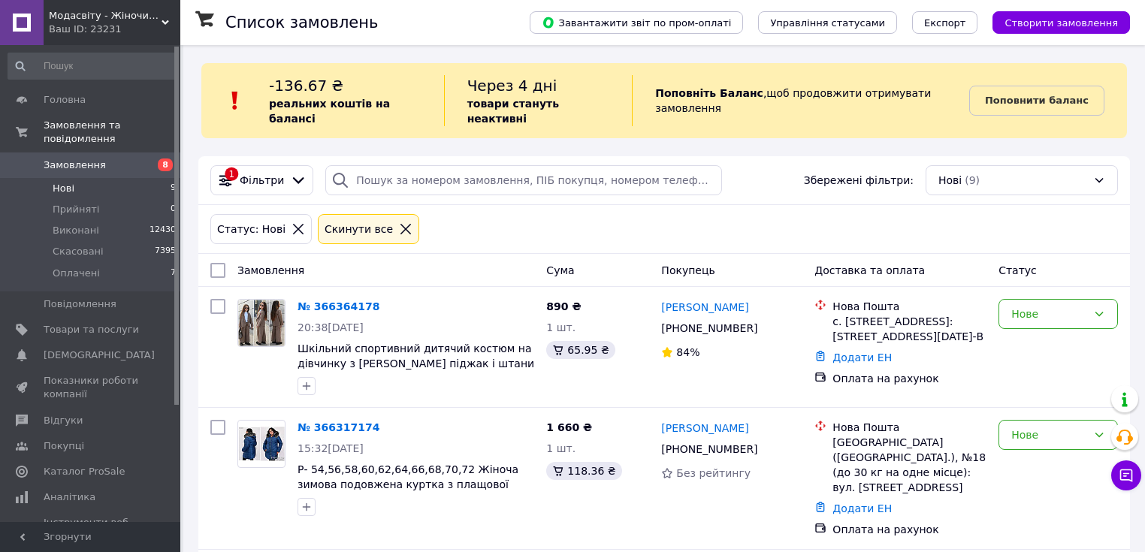
click at [81, 178] on li "Нові 9" at bounding box center [92, 188] width 185 height 21
